Goal: Task Accomplishment & Management: Use online tool/utility

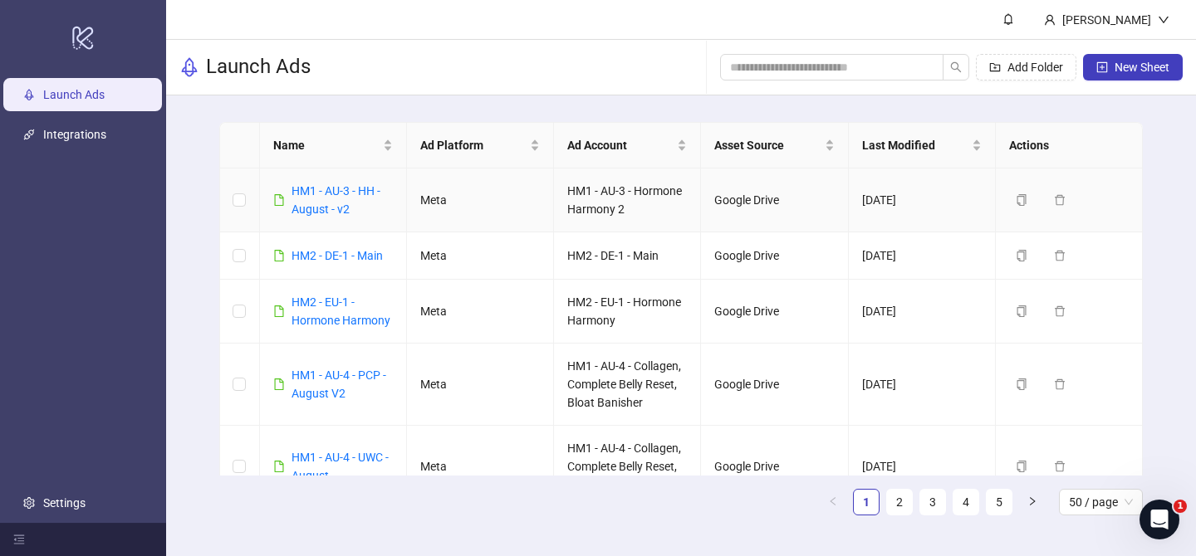
scroll to position [930, 0]
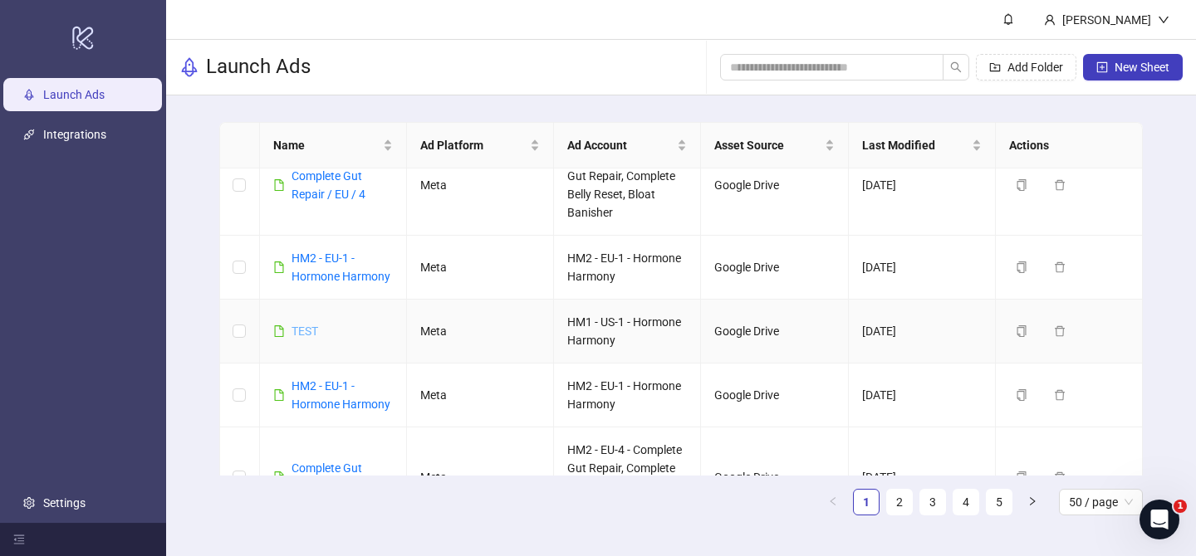
click at [306, 331] on link "TEST" at bounding box center [304, 331] width 27 height 13
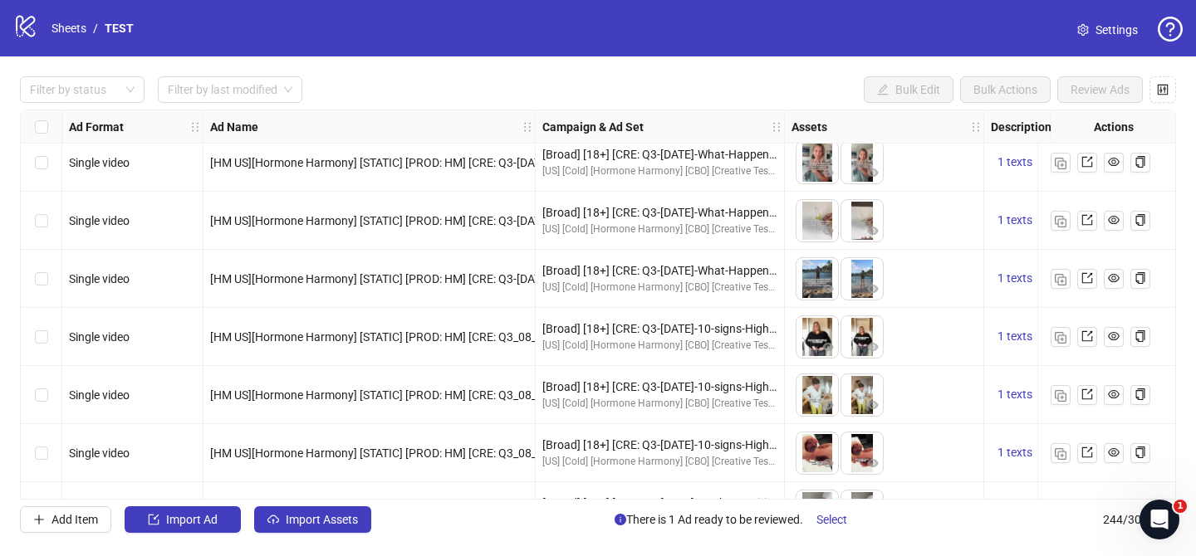
scroll to position [4374, 0]
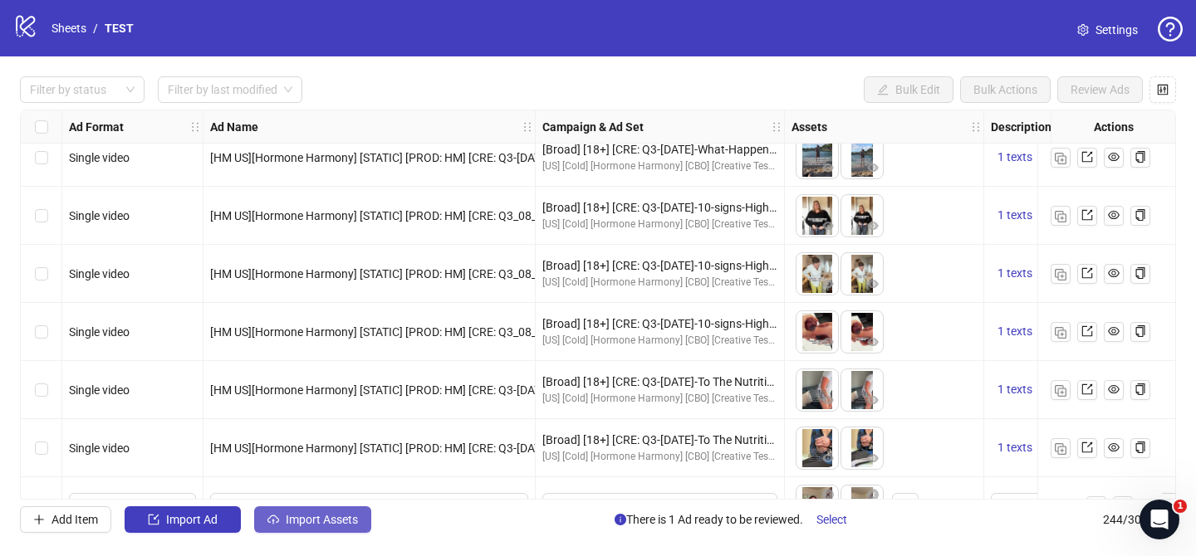
click at [338, 529] on button "Import Assets" at bounding box center [312, 519] width 117 height 27
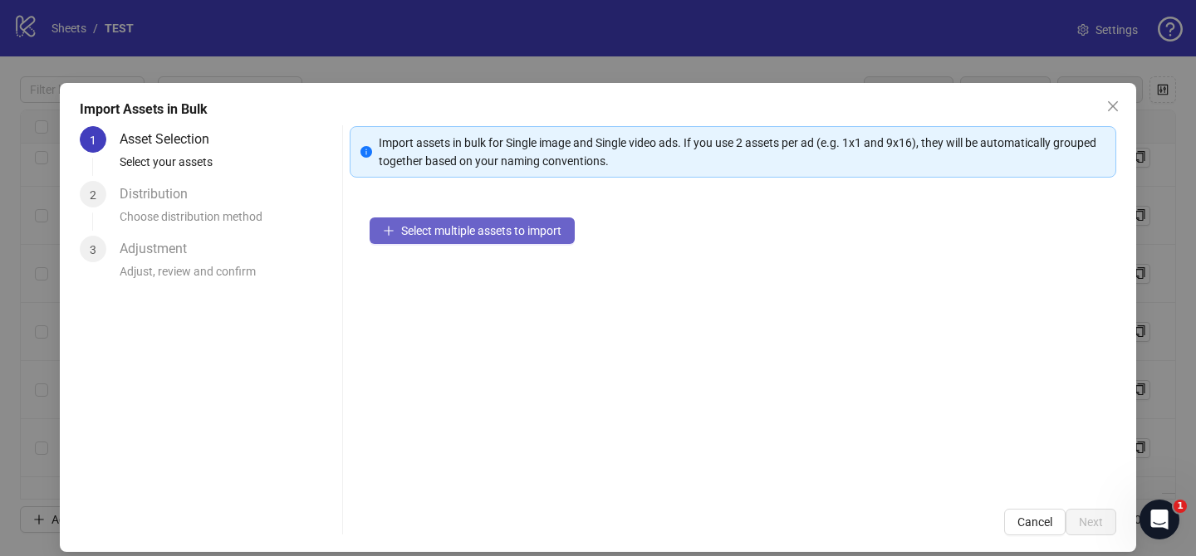
click at [496, 236] on span "Select multiple assets to import" at bounding box center [481, 230] width 160 height 13
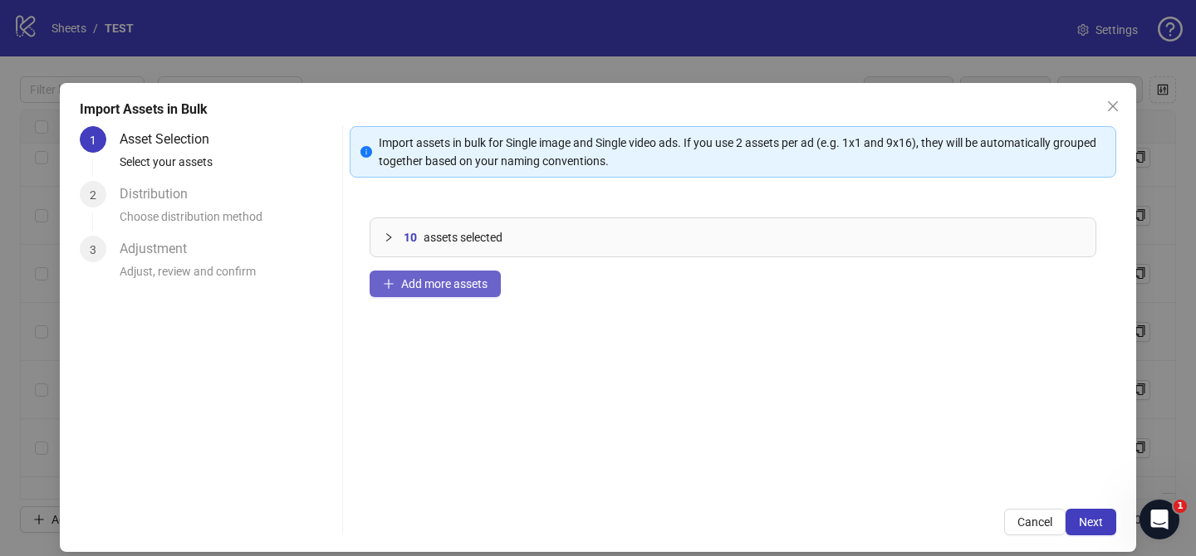
click at [454, 280] on span "Add more assets" at bounding box center [444, 283] width 86 height 13
click at [423, 283] on span "Add more assets" at bounding box center [444, 283] width 86 height 13
click at [470, 286] on span "Add more assets" at bounding box center [444, 283] width 86 height 13
click at [408, 236] on span "68" at bounding box center [409, 237] width 13 height 18
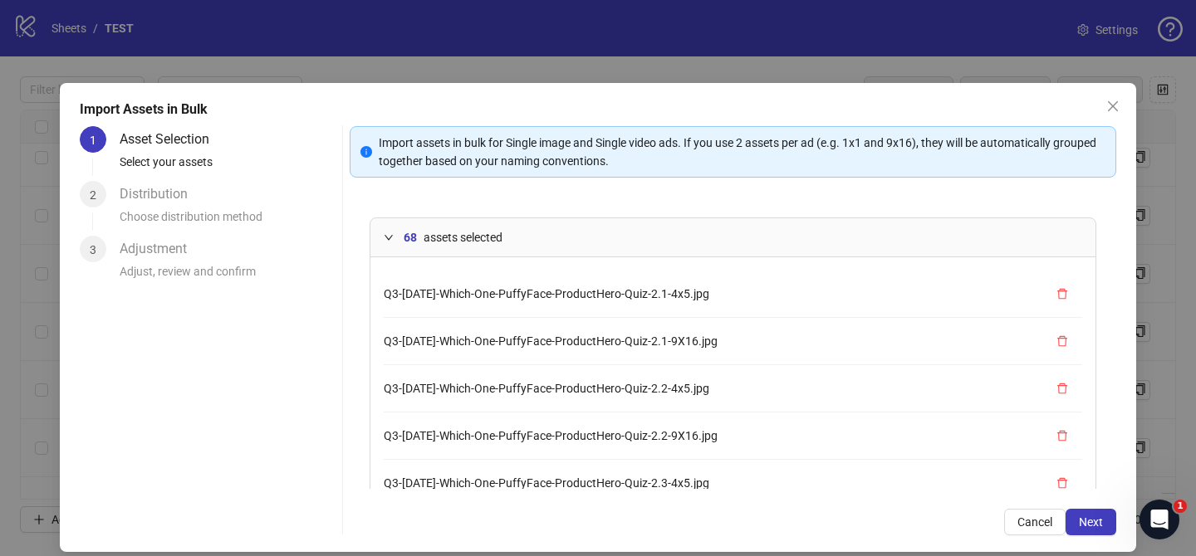
click at [395, 237] on div at bounding box center [394, 237] width 20 height 18
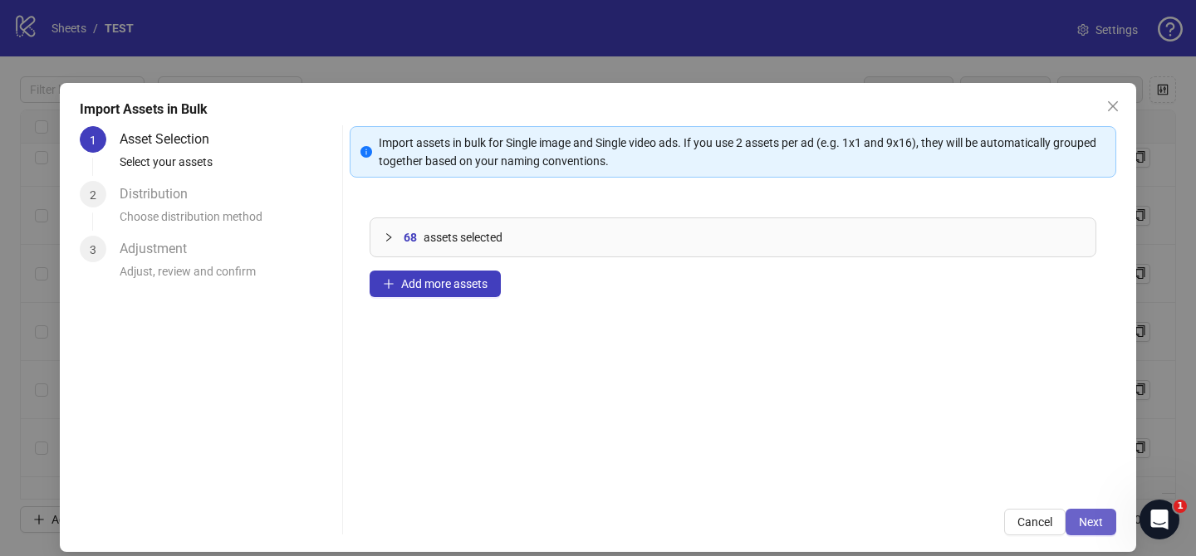
click at [1092, 526] on span "Next" at bounding box center [1090, 522] width 24 height 13
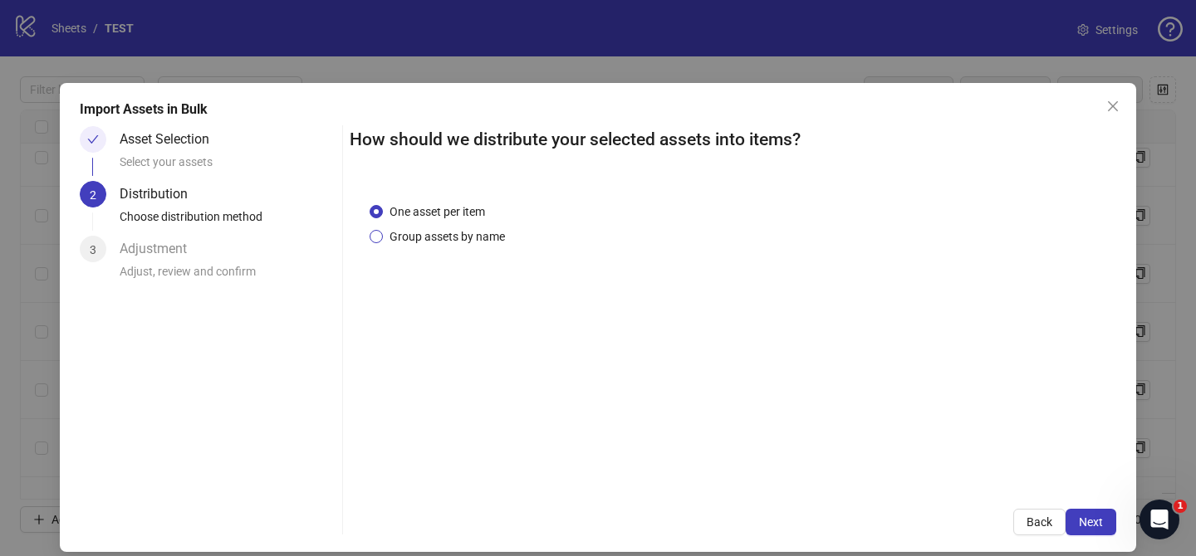
click at [471, 242] on span "Group assets by name" at bounding box center [447, 236] width 129 height 18
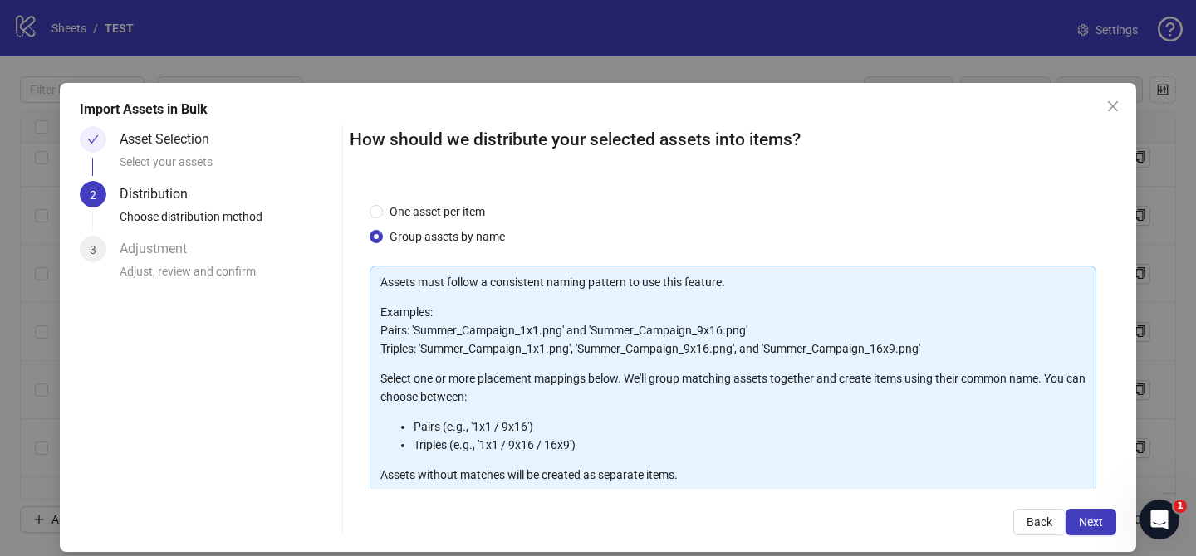
scroll to position [179, 0]
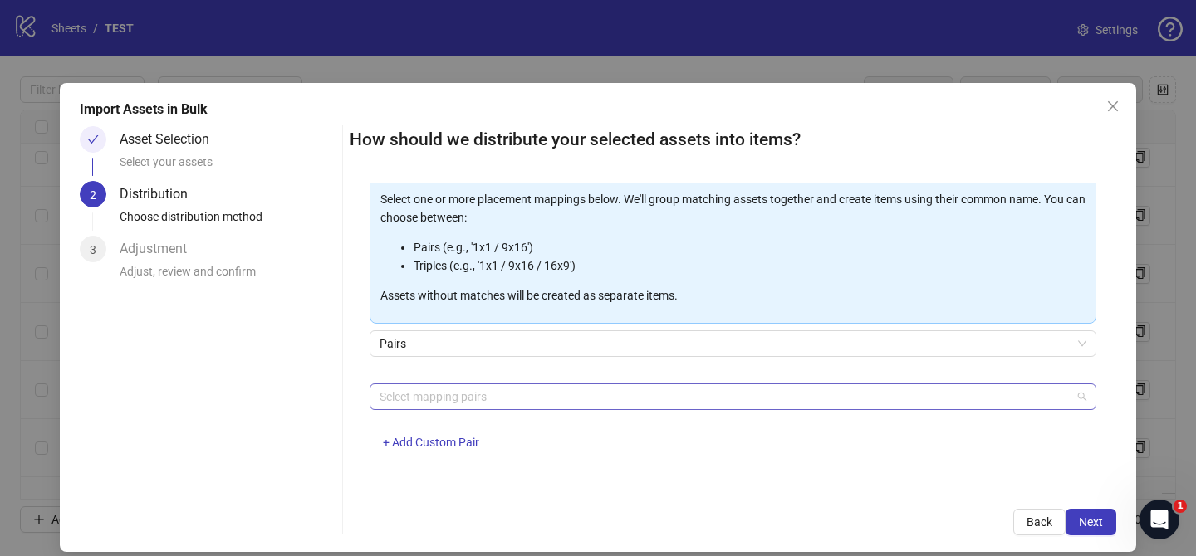
click at [510, 403] on div at bounding box center [724, 396] width 702 height 23
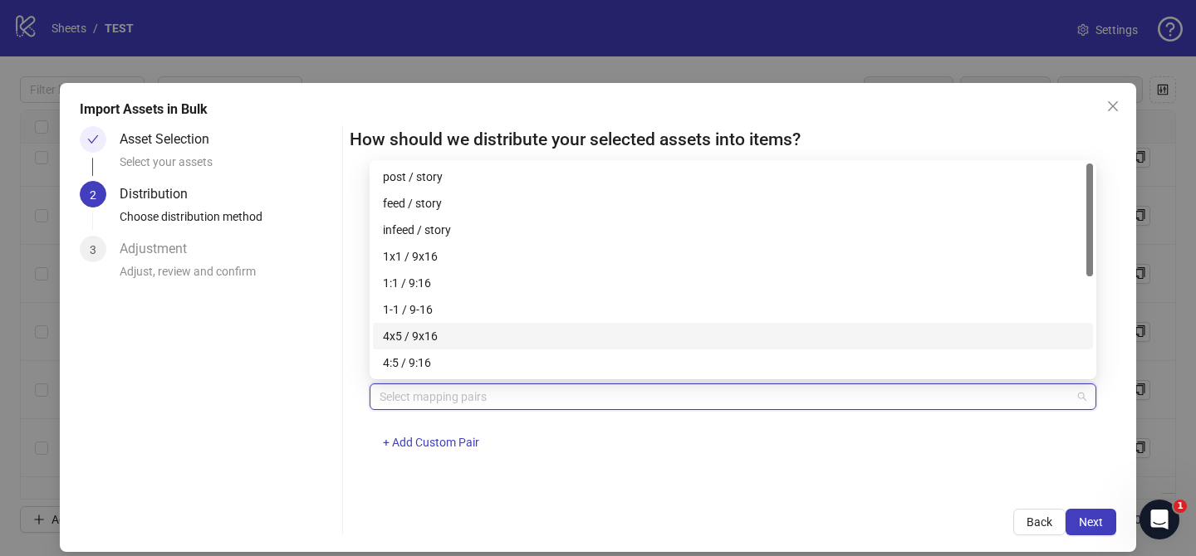
click at [464, 329] on div "4x5 / 9x16" at bounding box center [733, 336] width 700 height 18
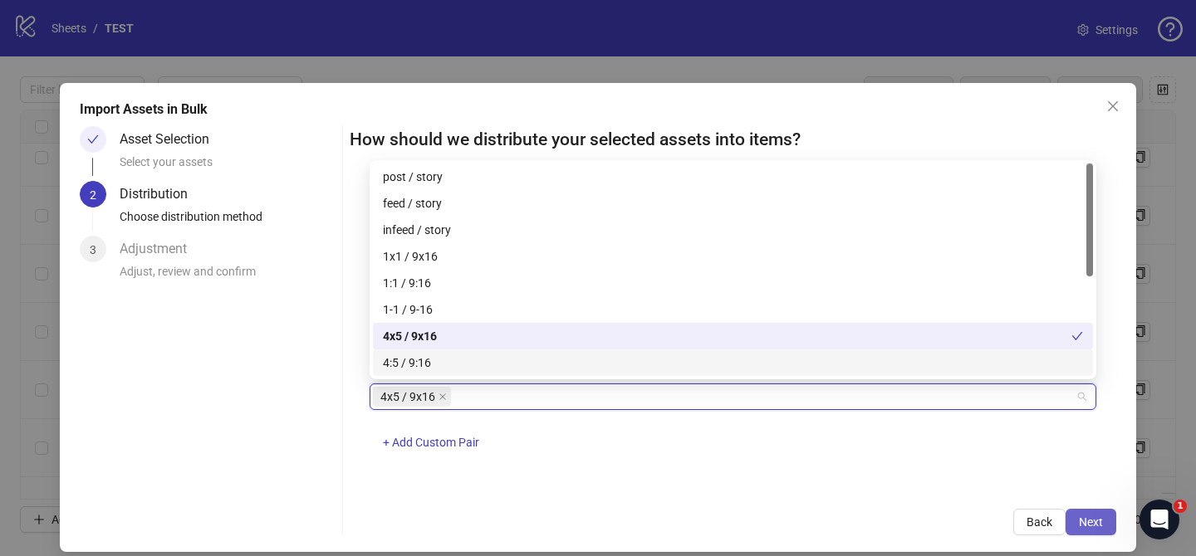
click at [1083, 522] on span "Next" at bounding box center [1090, 522] width 24 height 13
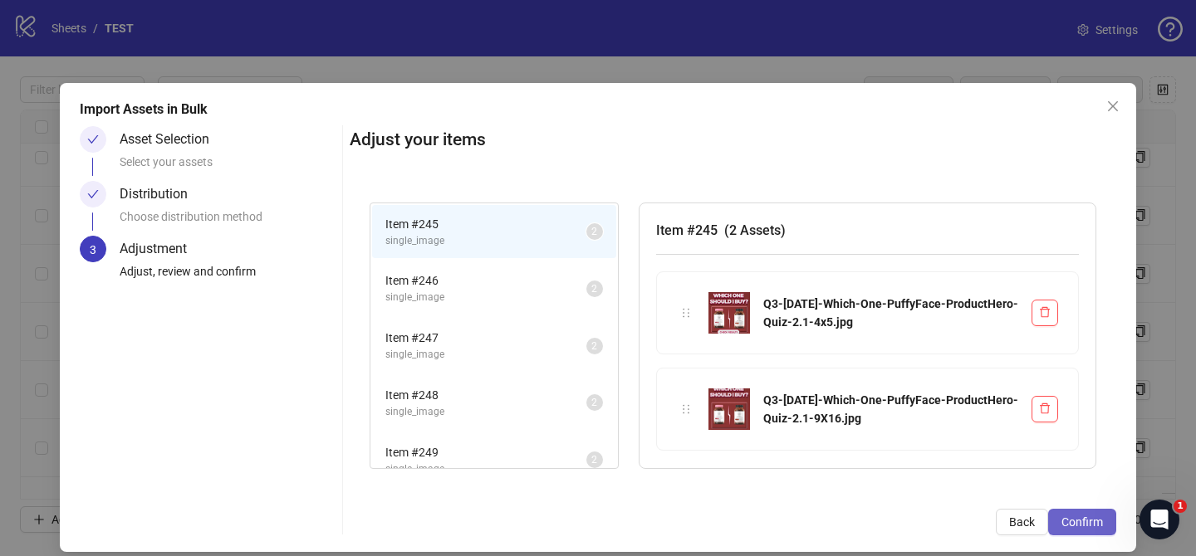
click at [1087, 526] on span "Confirm" at bounding box center [1082, 522] width 42 height 13
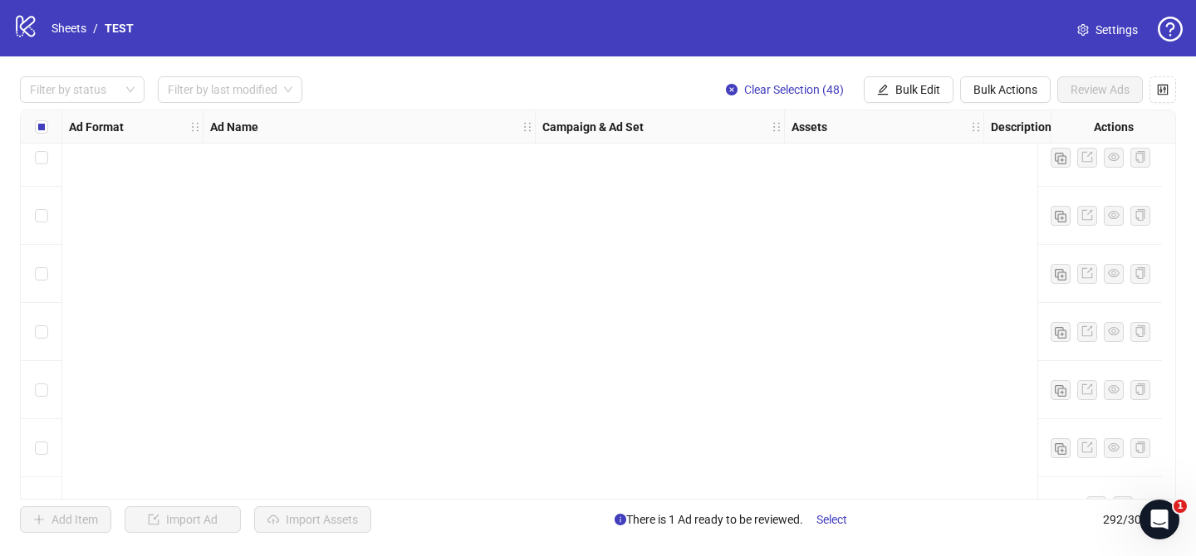
scroll to position [16621, 0]
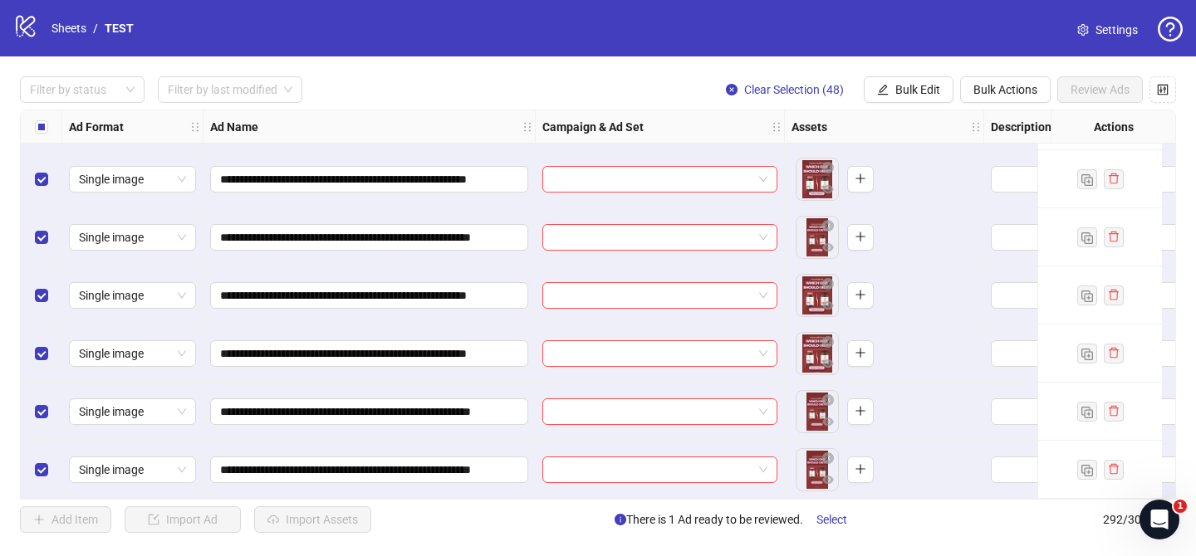
click at [37, 120] on label "Select all rows" at bounding box center [41, 127] width 13 height 18
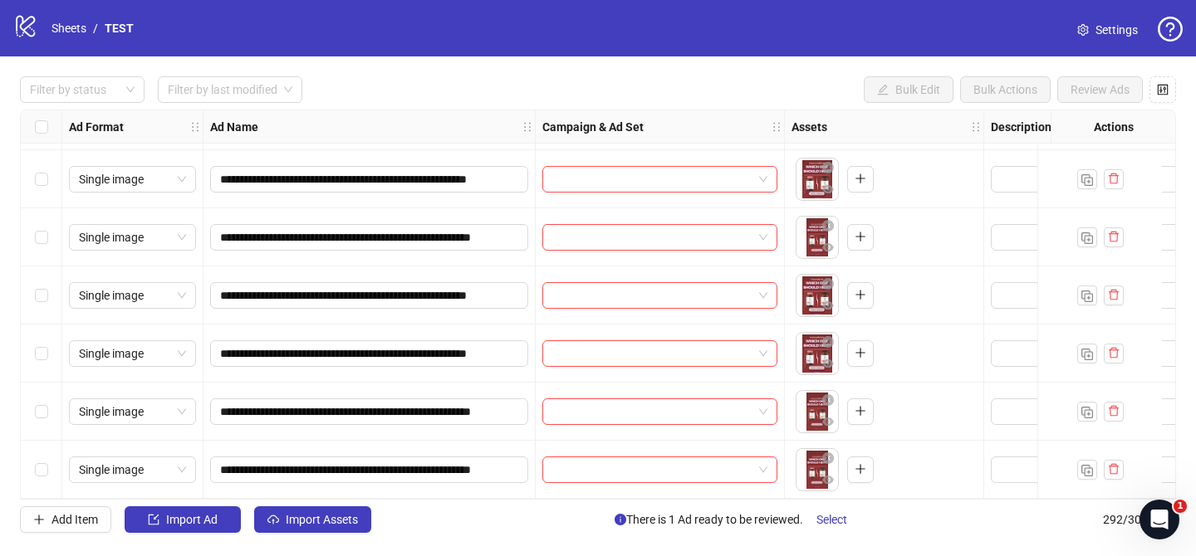
click at [31, 463] on div "Select row 292" at bounding box center [42, 470] width 42 height 58
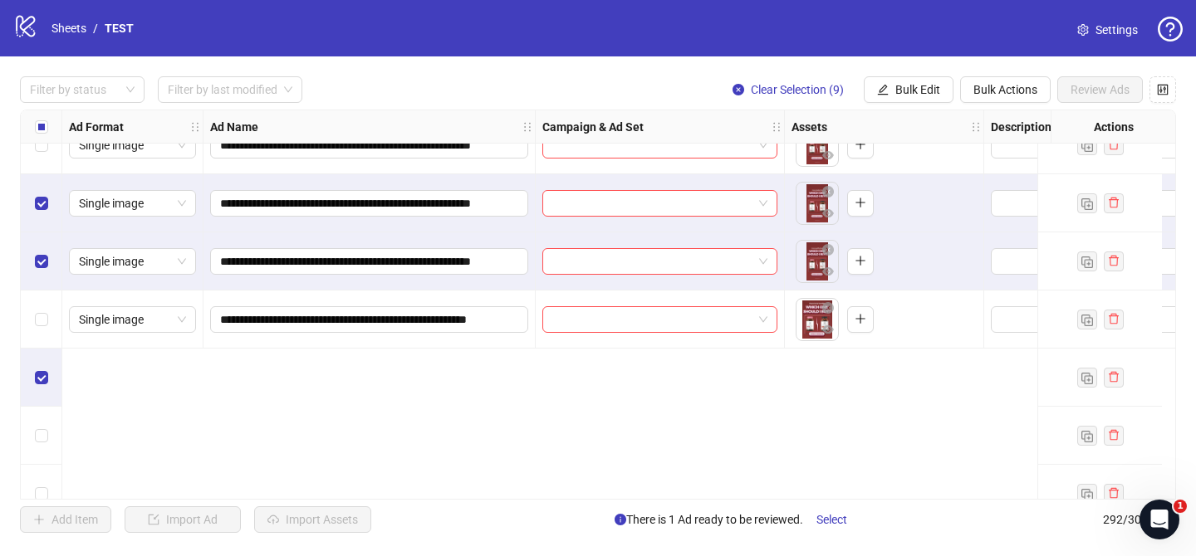
scroll to position [15624, 0]
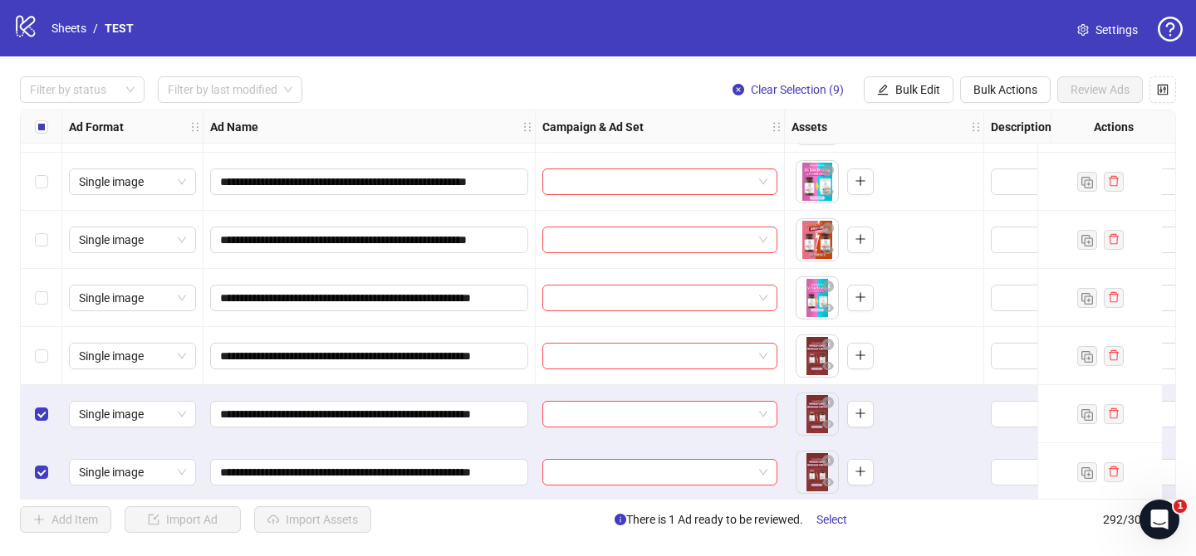
click at [32, 354] on div "Select row 273" at bounding box center [42, 356] width 42 height 58
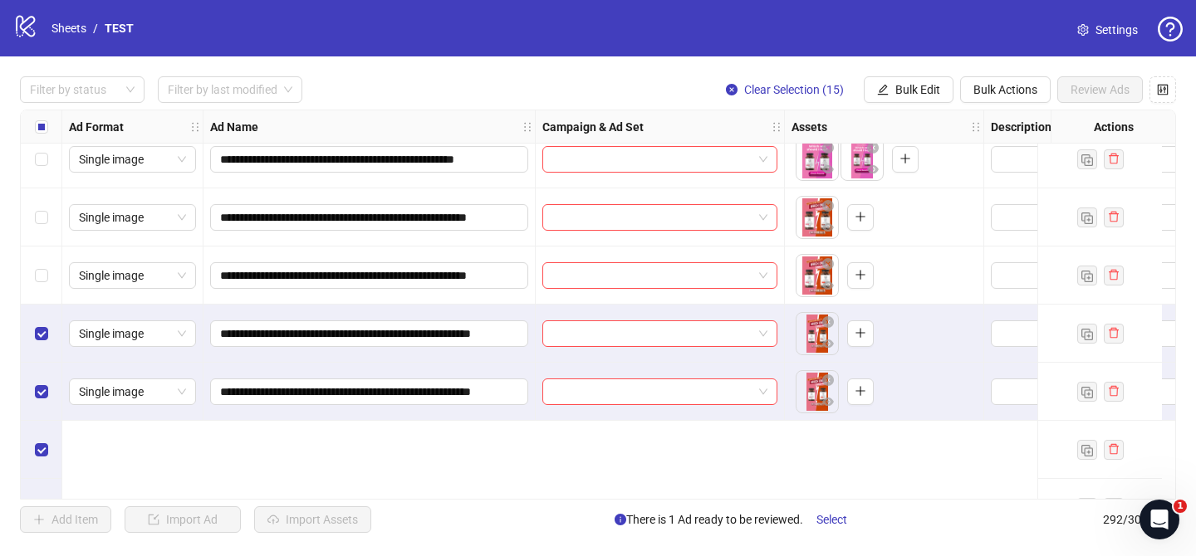
scroll to position [15098, 0]
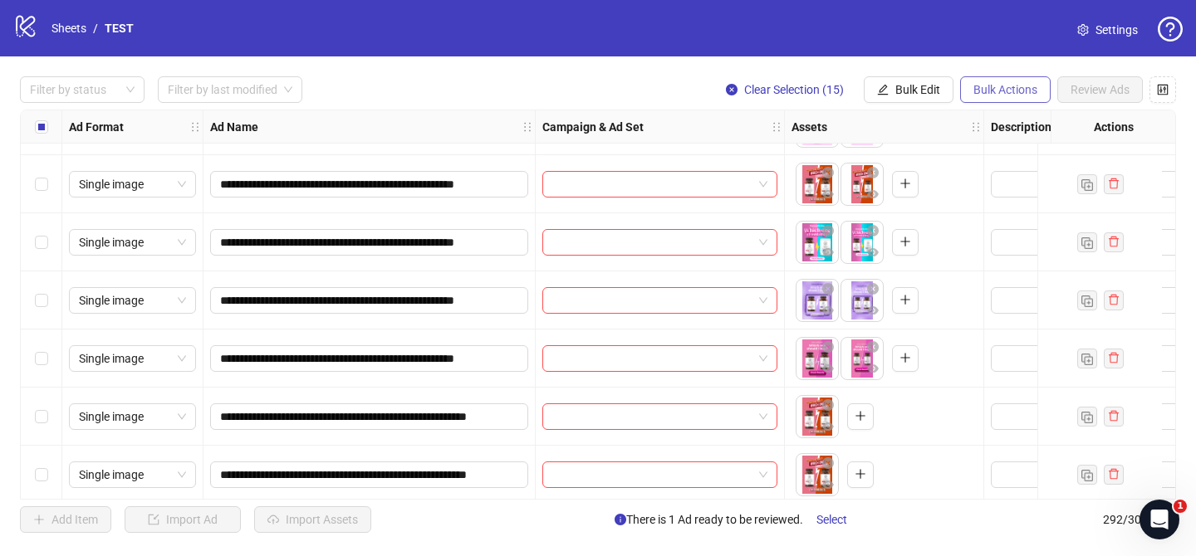
click at [1024, 90] on span "Bulk Actions" at bounding box center [1005, 89] width 64 height 13
click at [1008, 126] on span "Delete" at bounding box center [1028, 124] width 114 height 18
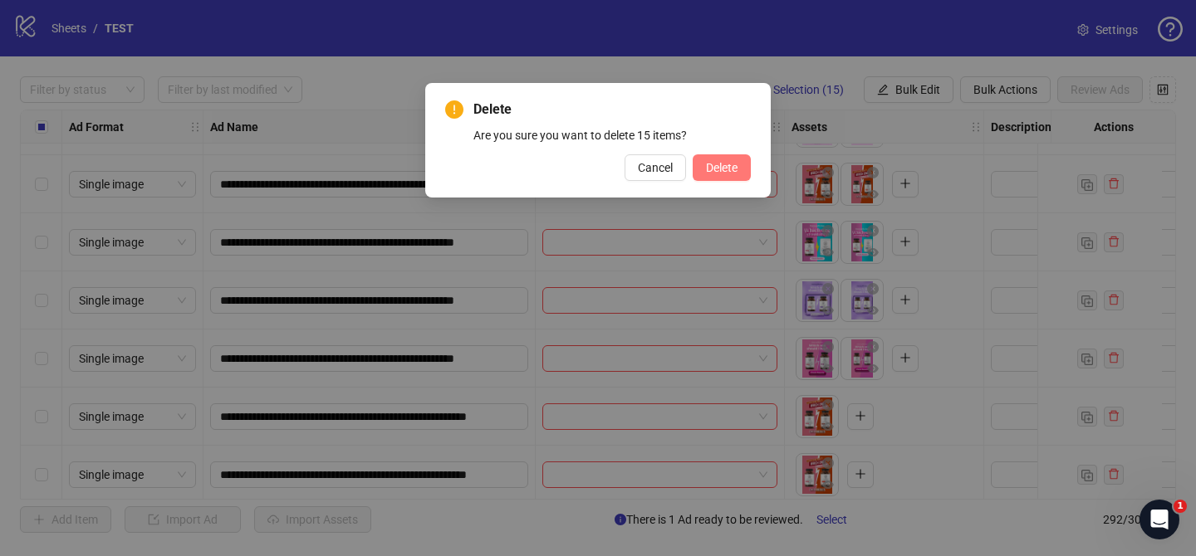
click at [735, 166] on span "Delete" at bounding box center [722, 167] width 32 height 13
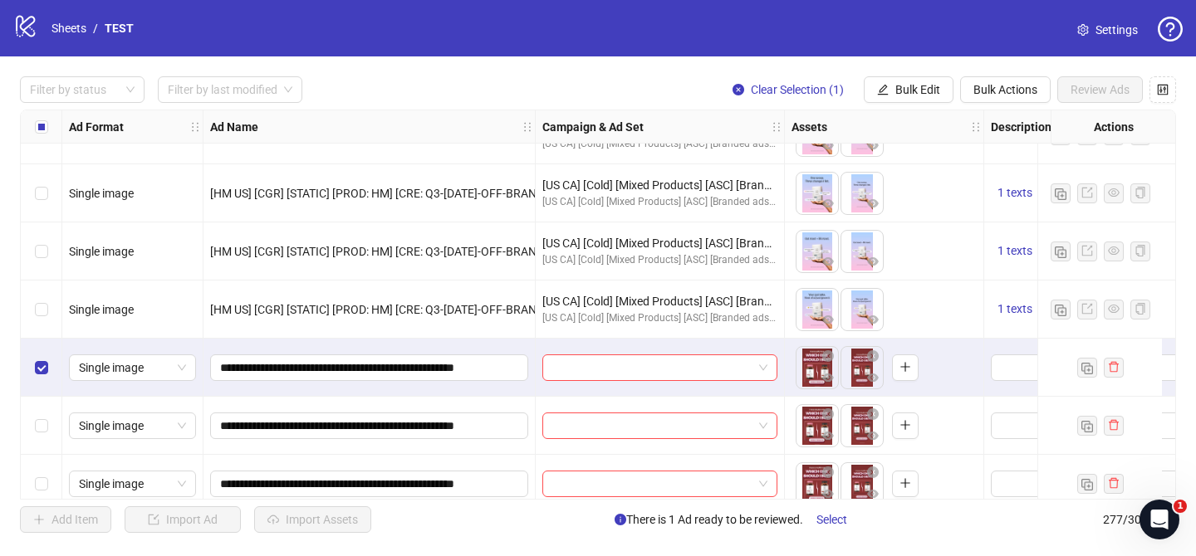
scroll to position [15749, 0]
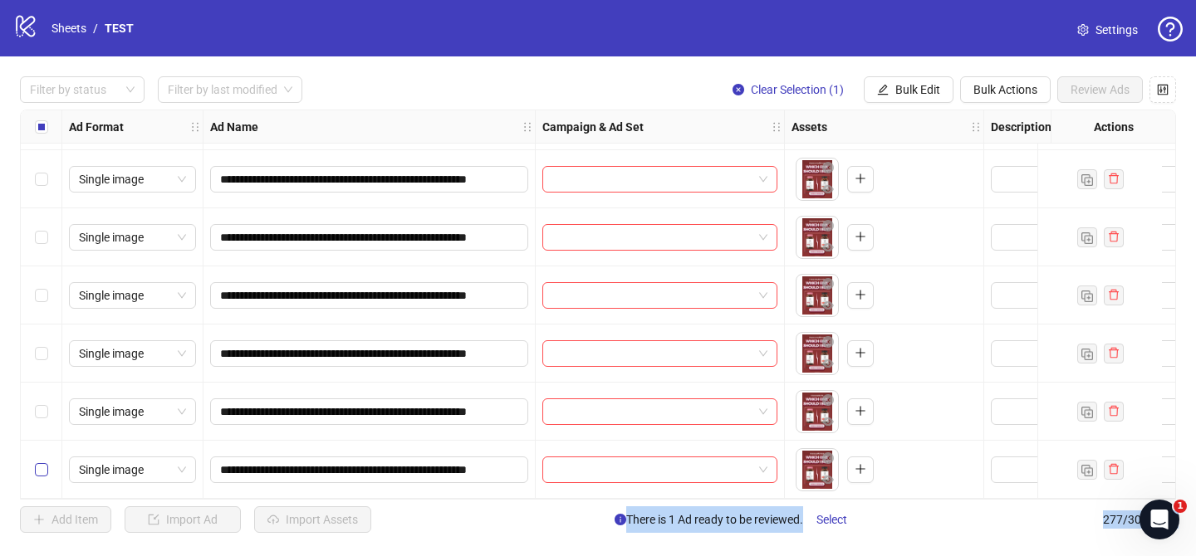
click at [42, 470] on label "Select row 277" at bounding box center [41, 470] width 13 height 18
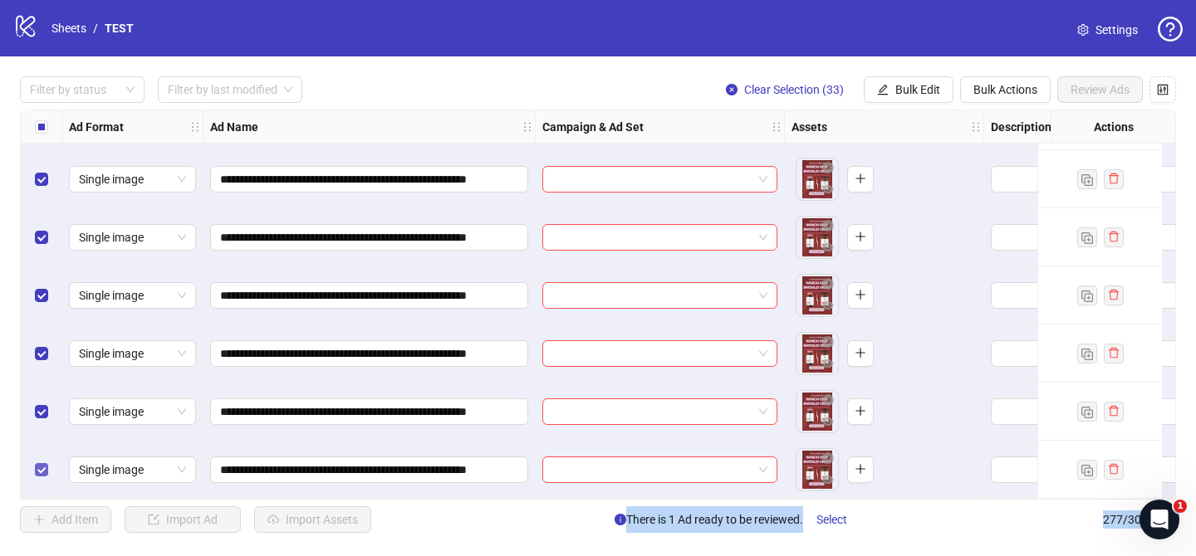
scroll to position [15740, 0]
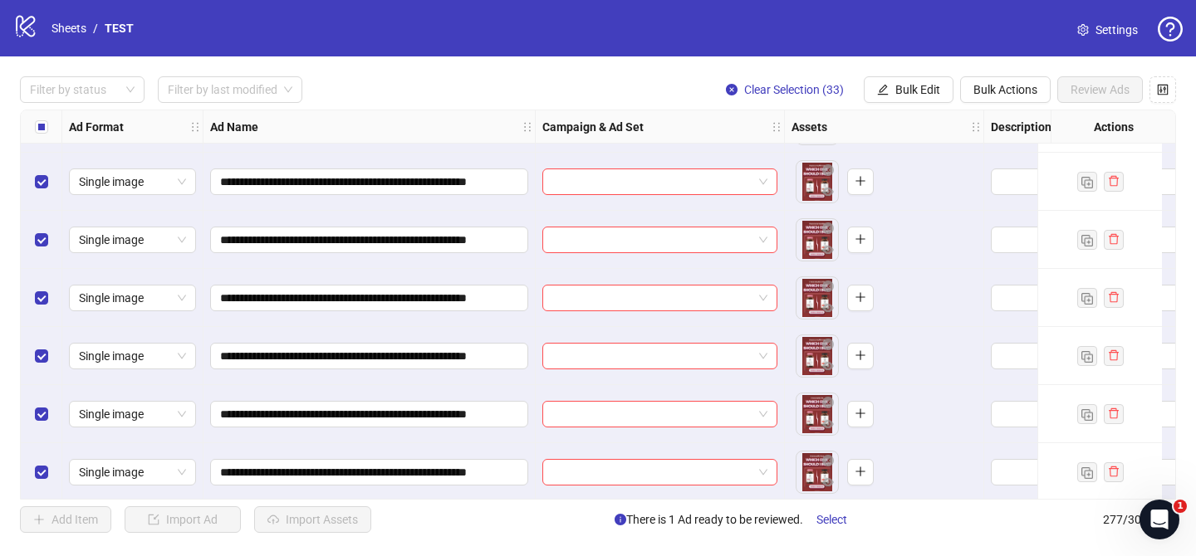
click at [46, 134] on label "Select all rows" at bounding box center [41, 127] width 13 height 18
